Goal: Check status: Check status

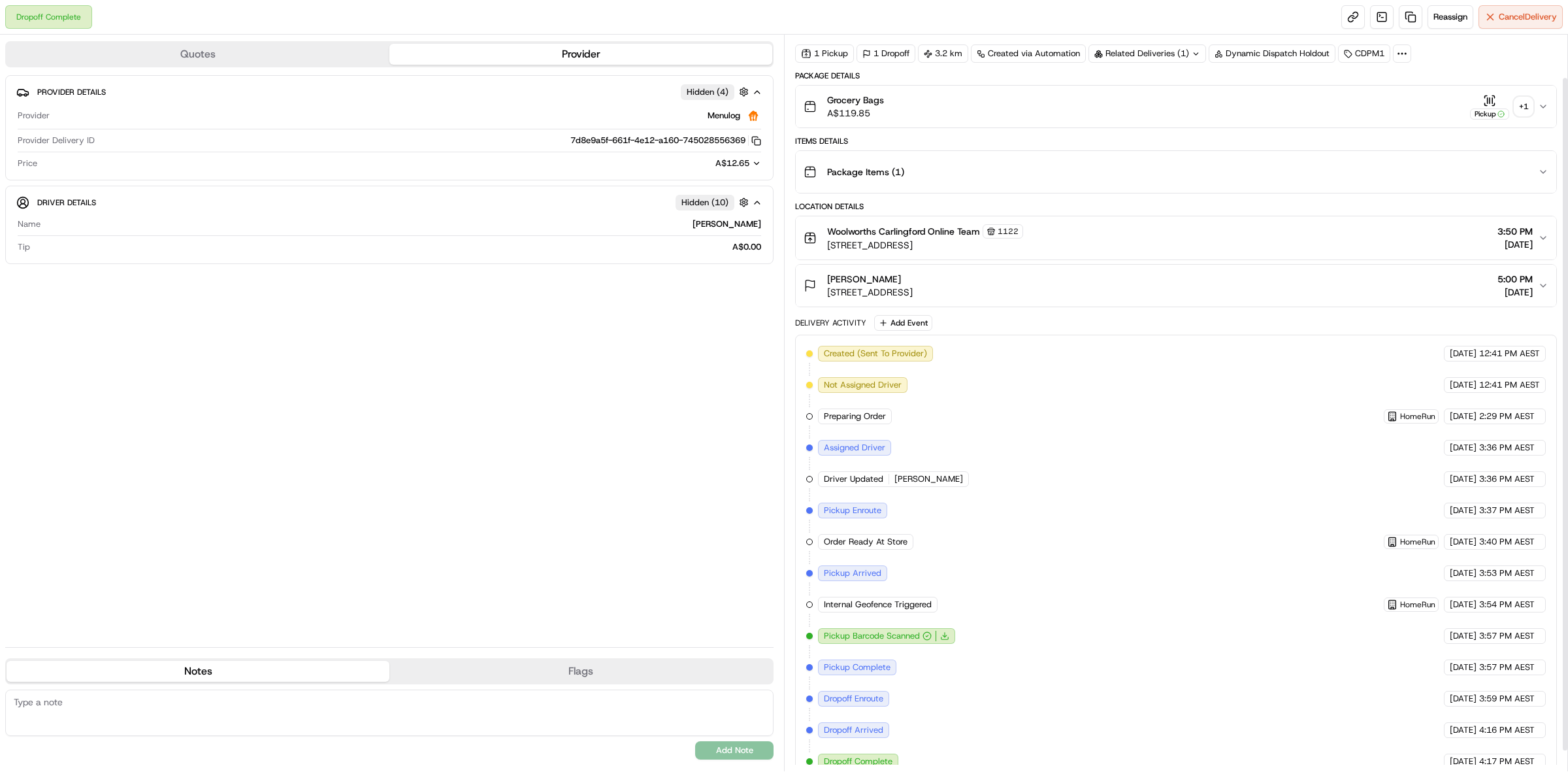
scroll to position [69, 0]
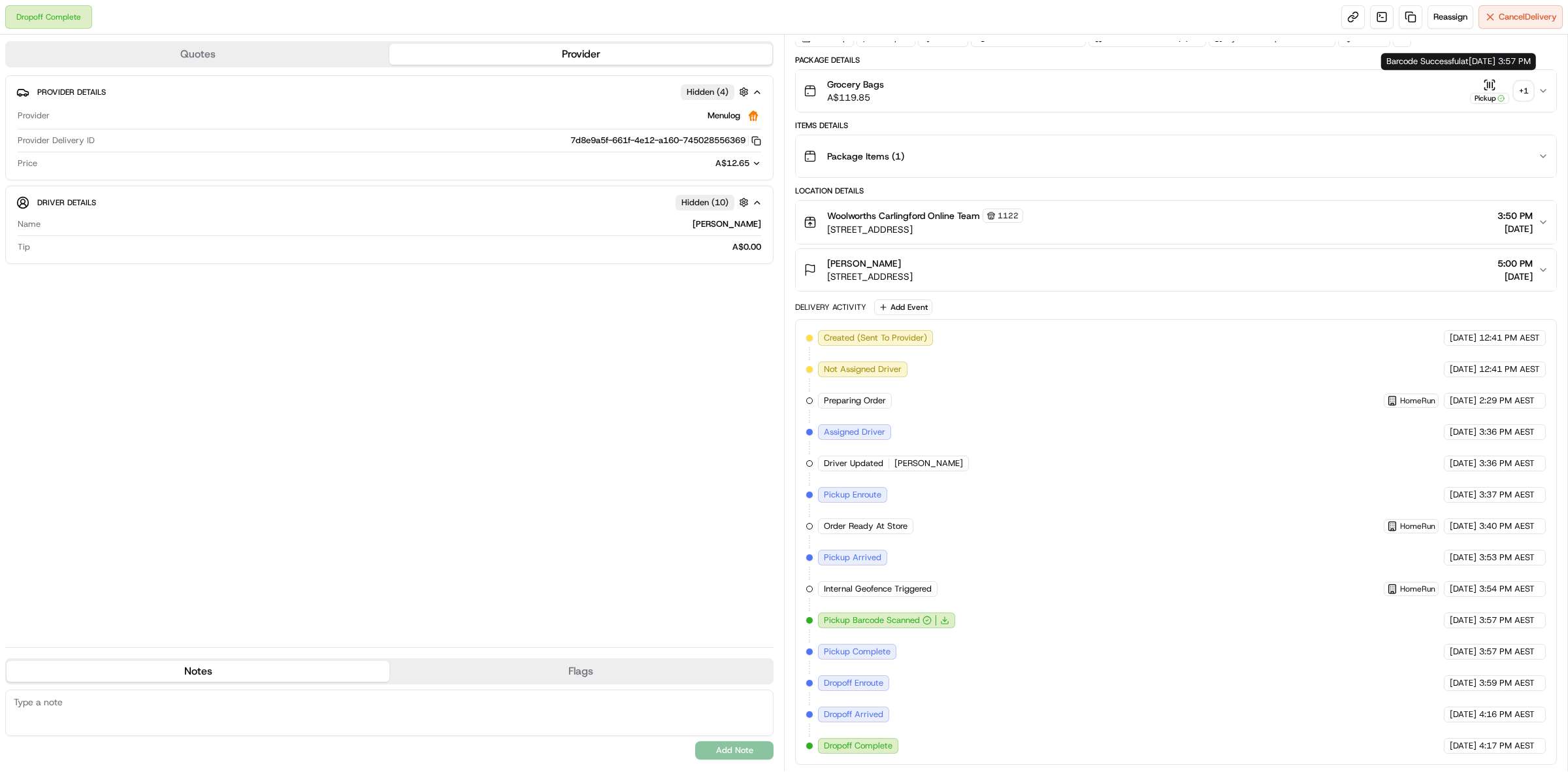
click at [1524, 89] on div "+ 1" at bounding box center [1523, 91] width 18 height 18
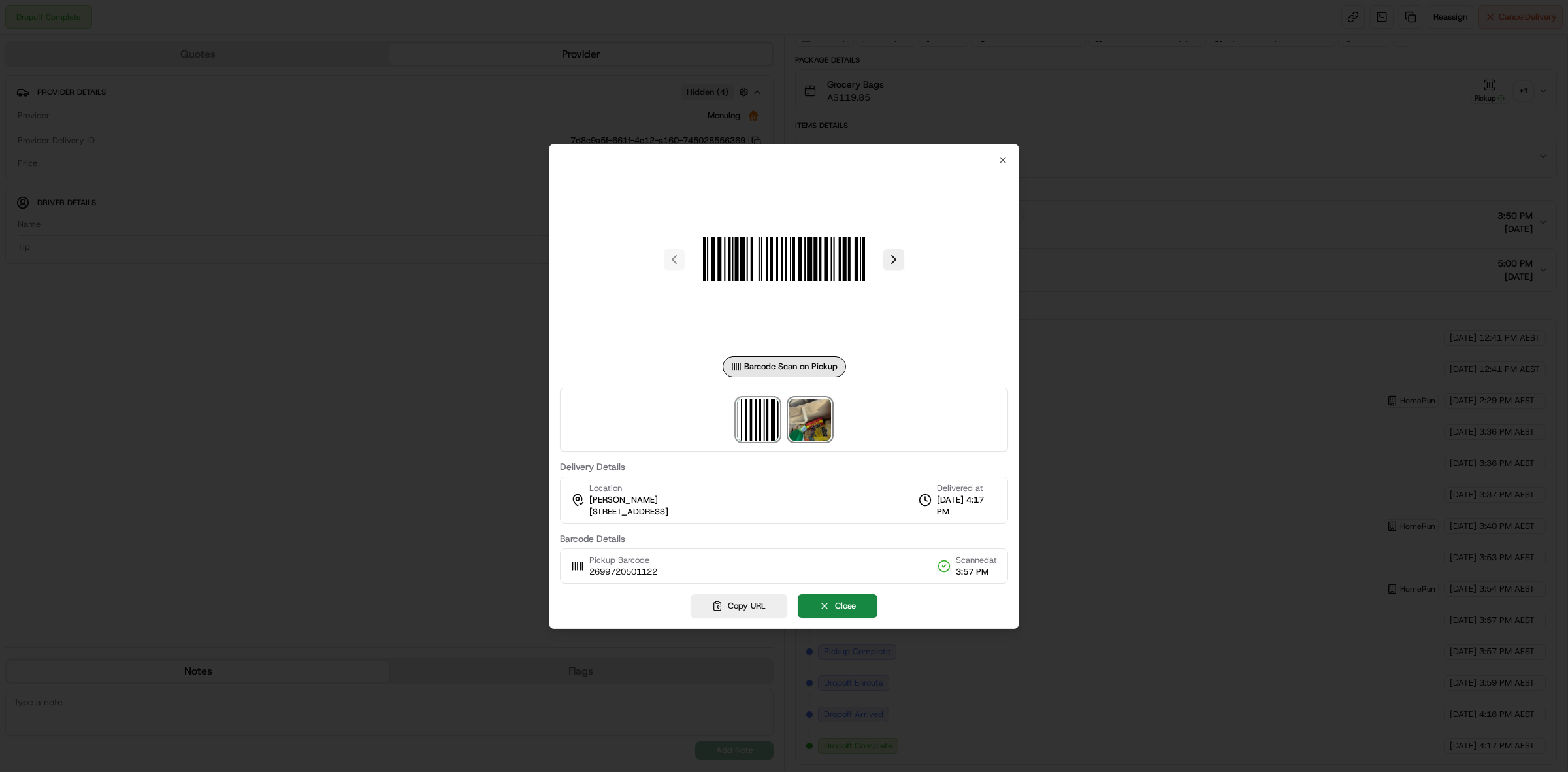
click at [815, 415] on img at bounding box center [809, 419] width 42 height 42
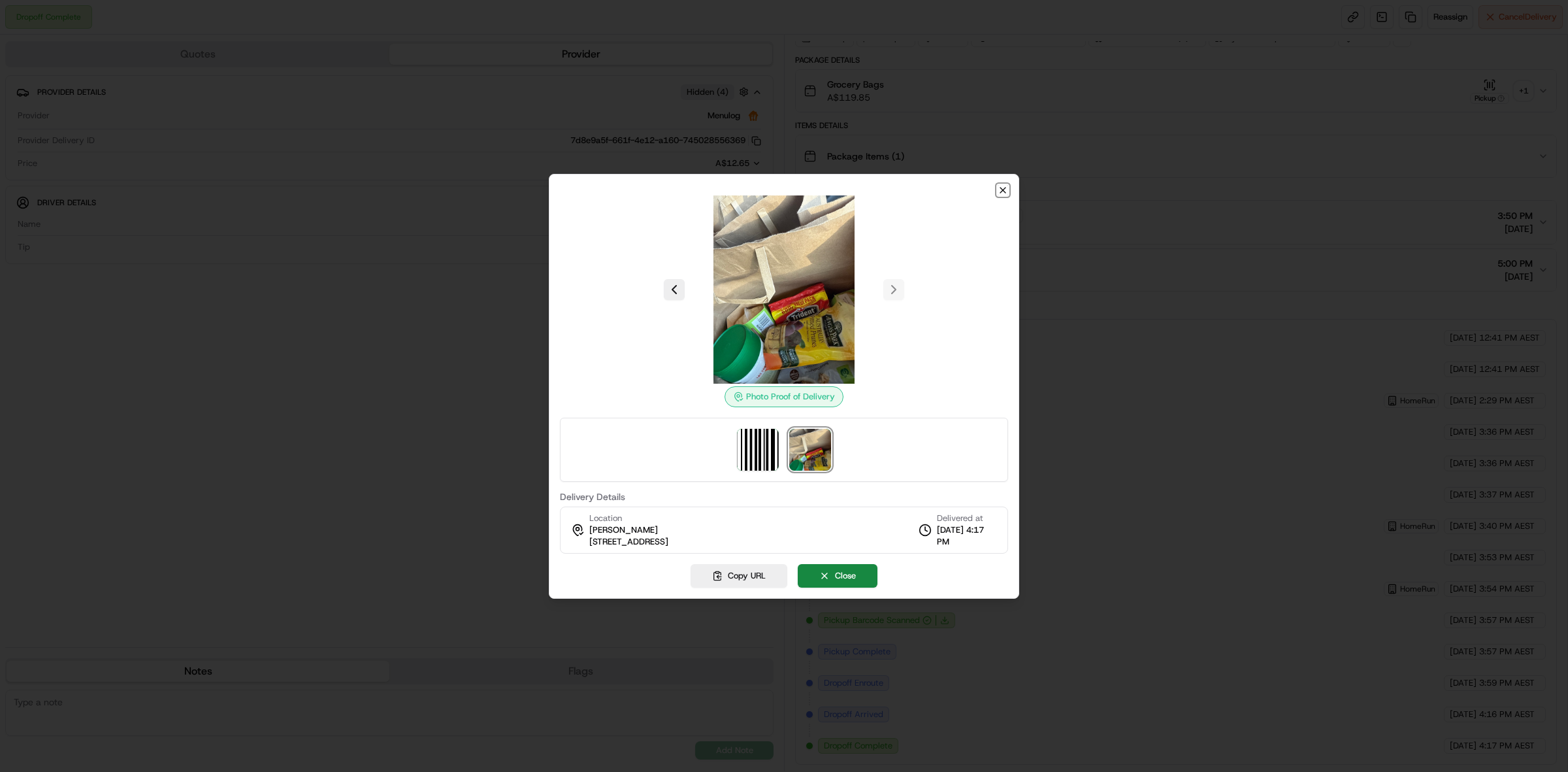
click at [1002, 191] on icon "button" at bounding box center [1002, 190] width 10 height 10
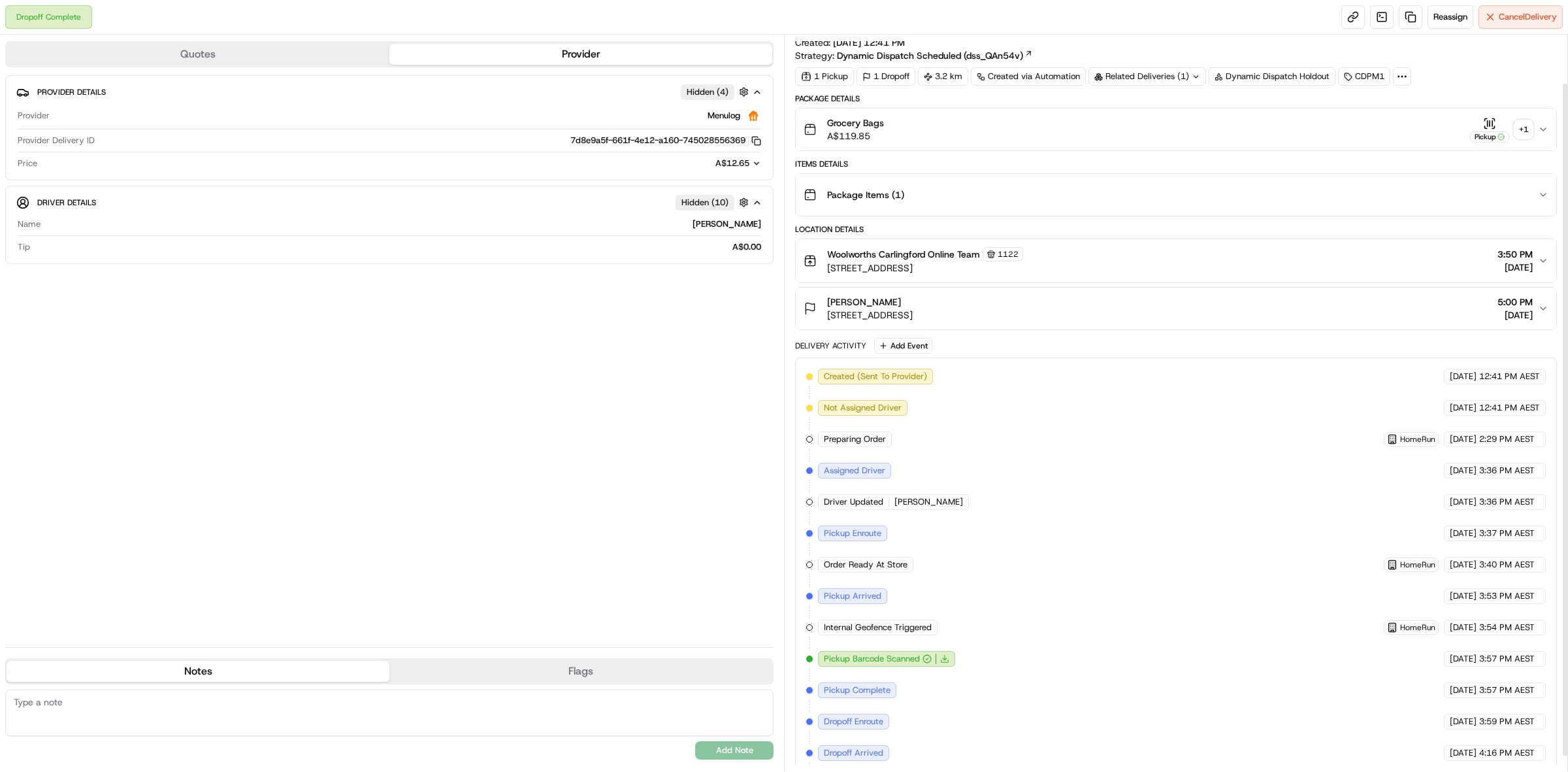
scroll to position [0, 0]
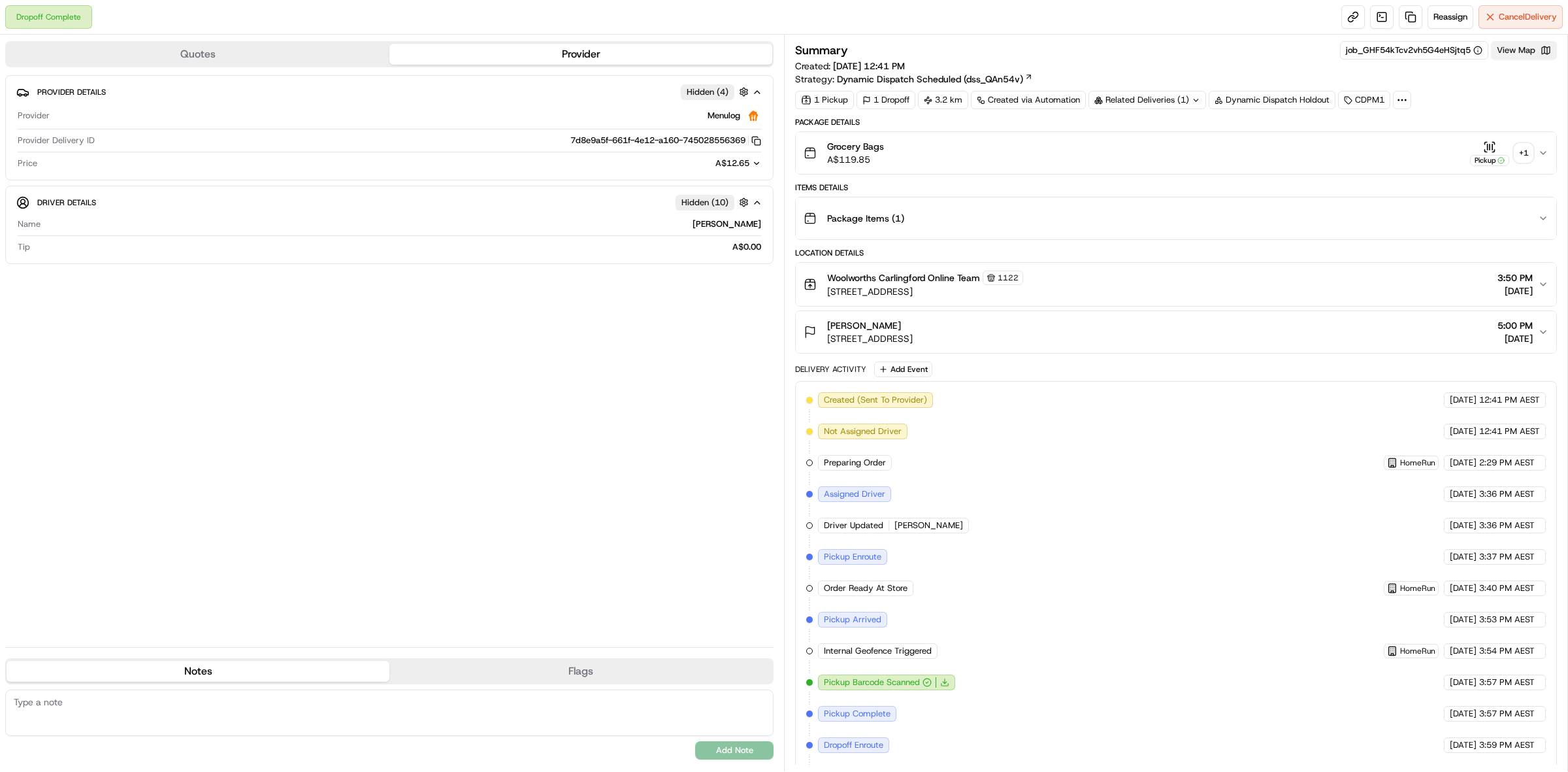
click at [1501, 57] on button "View Map" at bounding box center [1524, 50] width 66 height 18
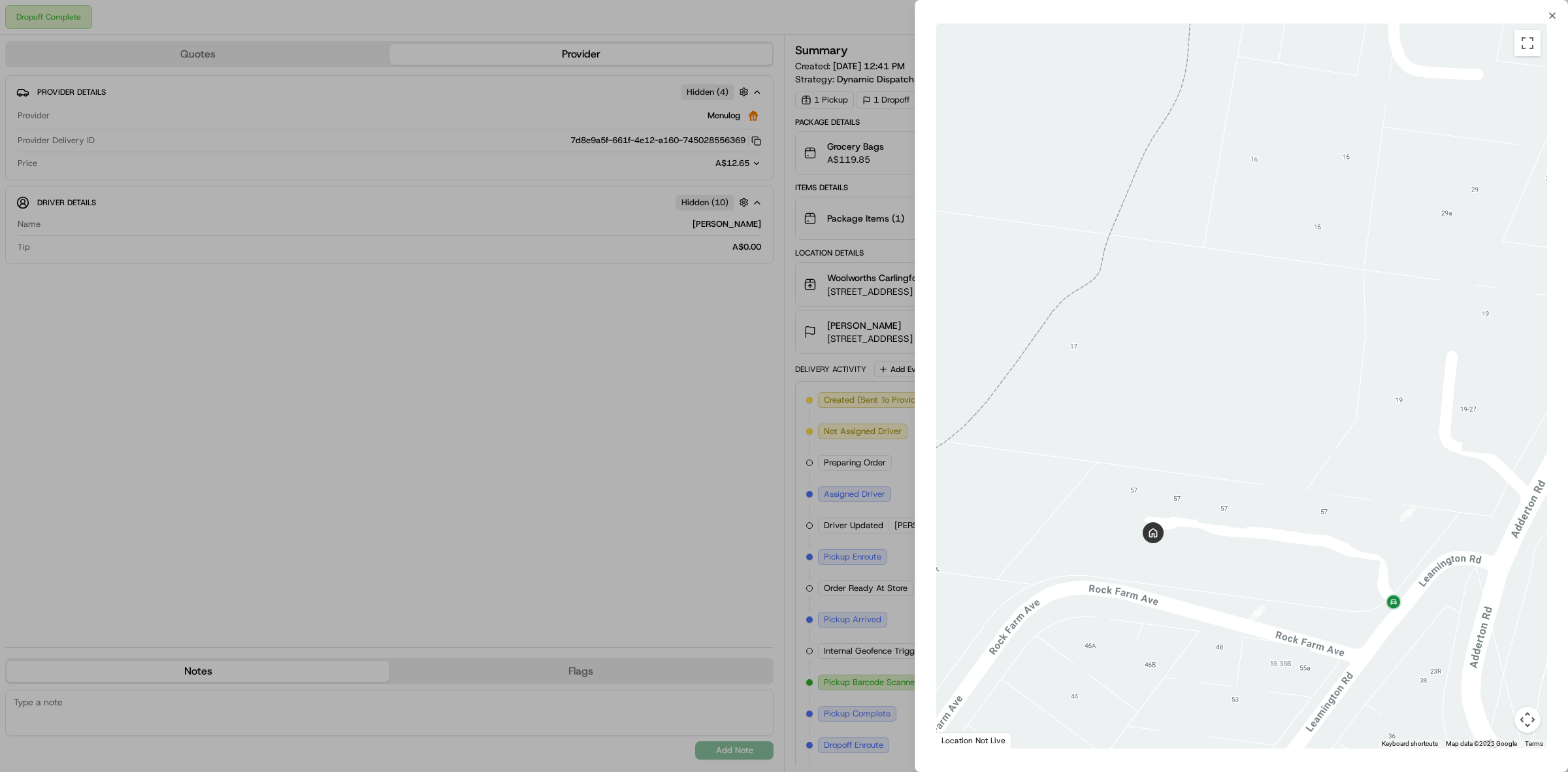
click at [363, 296] on div at bounding box center [784, 386] width 1568 height 772
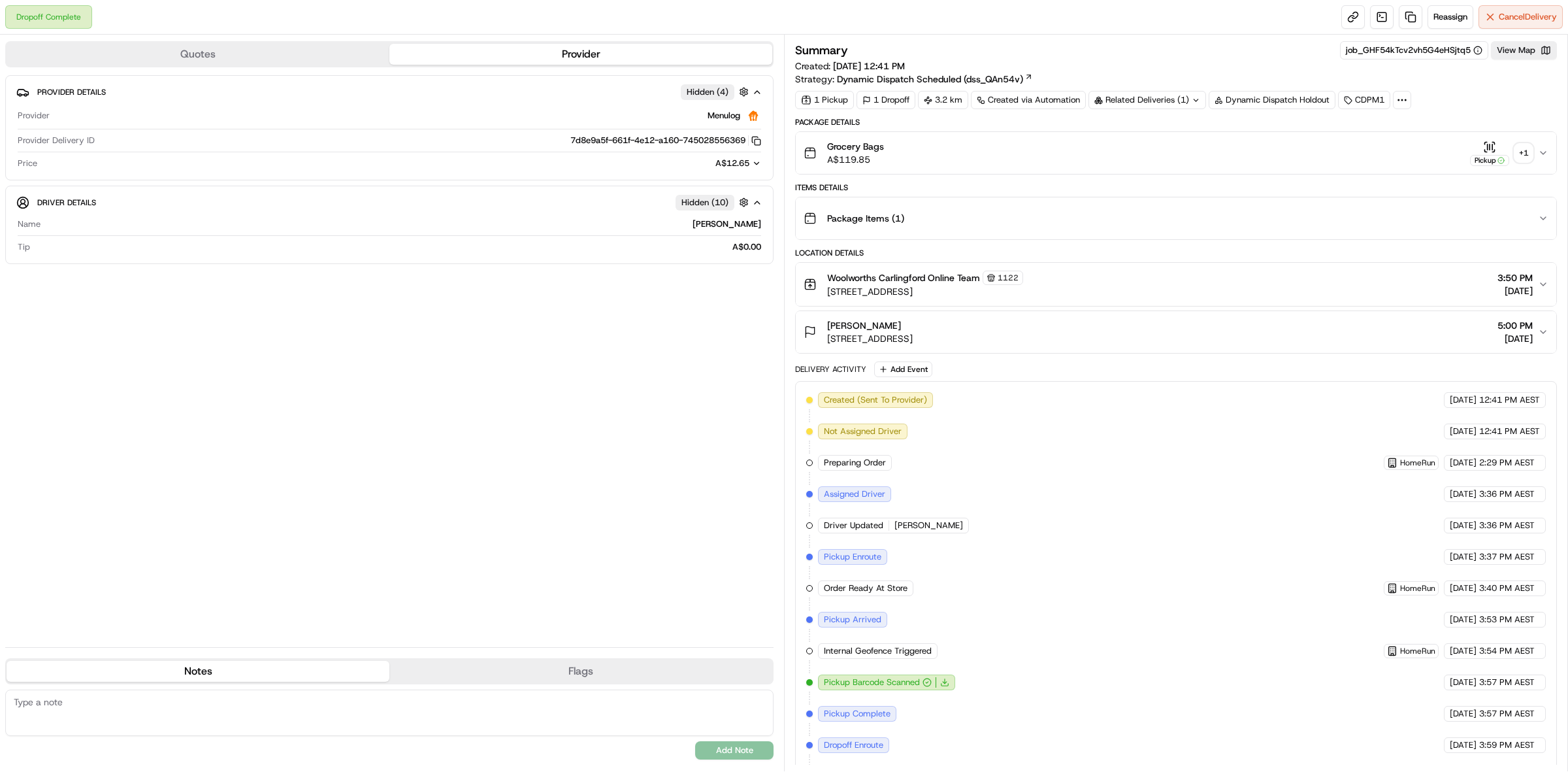
click at [1197, 100] on icon at bounding box center [1195, 100] width 5 height 2
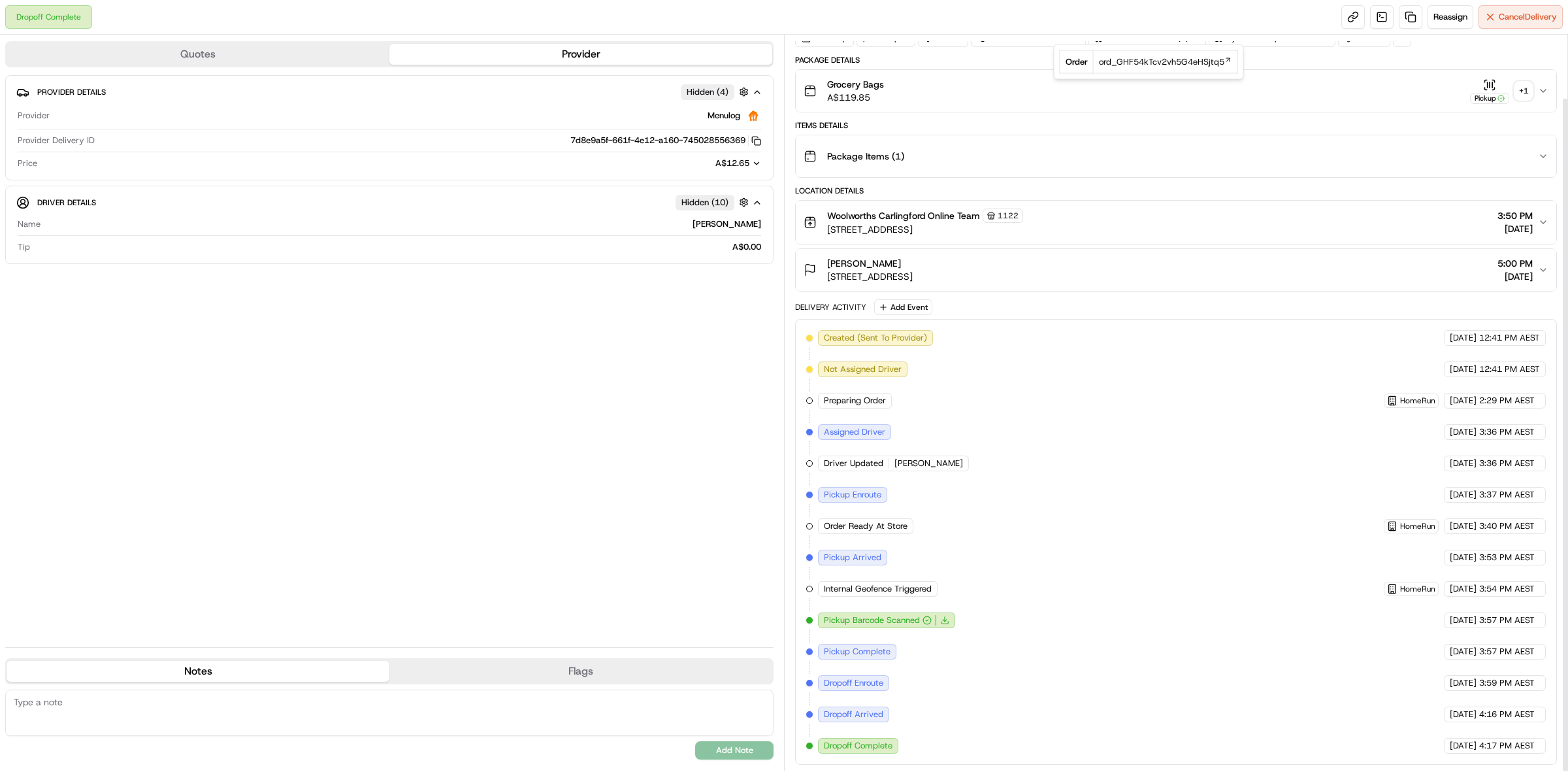
scroll to position [69, 0]
click at [1178, 64] on span "ord_GHF54kTcv2vh5G4eHSjtq5" at bounding box center [1161, 61] width 126 height 12
